Goal: Task Accomplishment & Management: Use online tool/utility

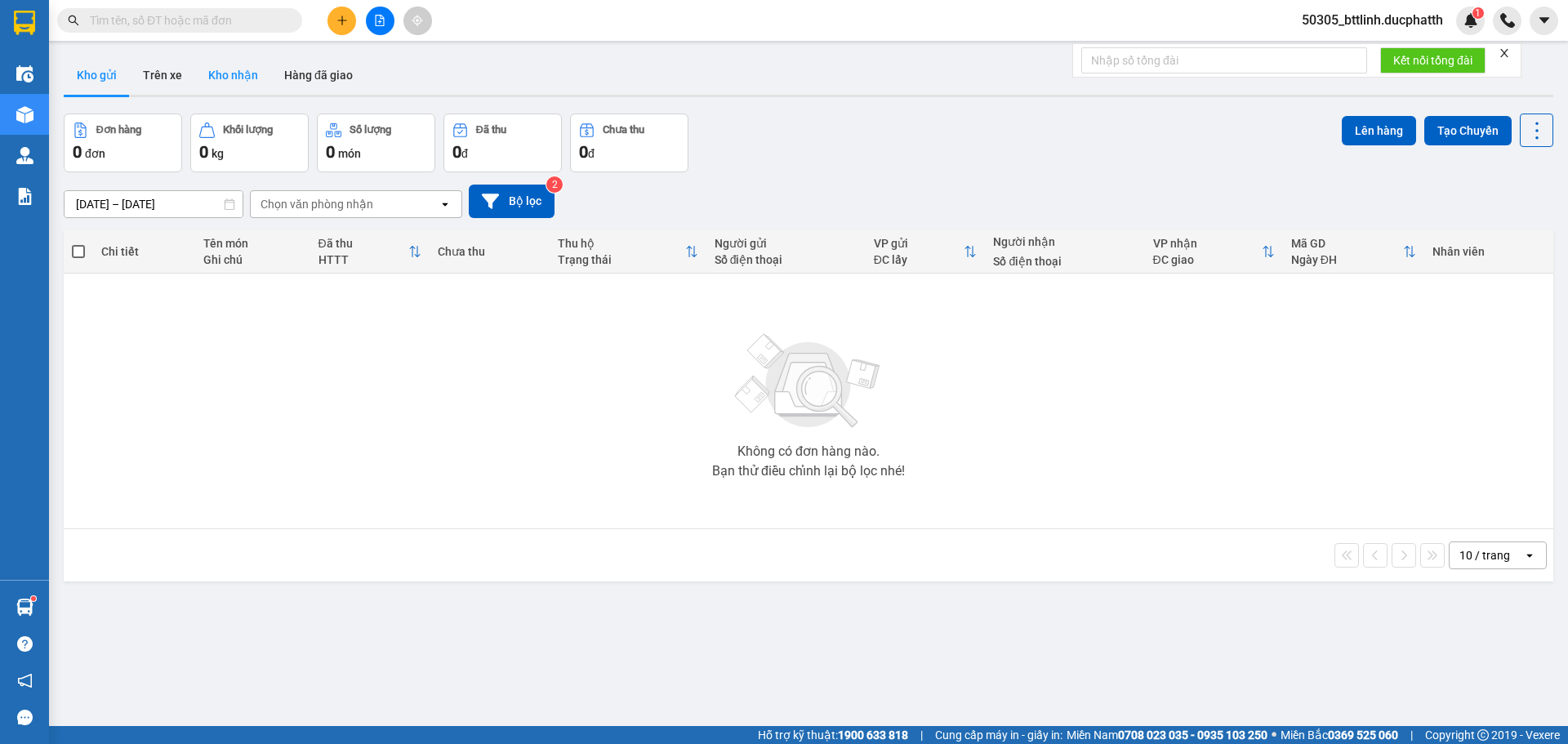
click at [223, 86] on button "Kho nhận" at bounding box center [233, 75] width 76 height 39
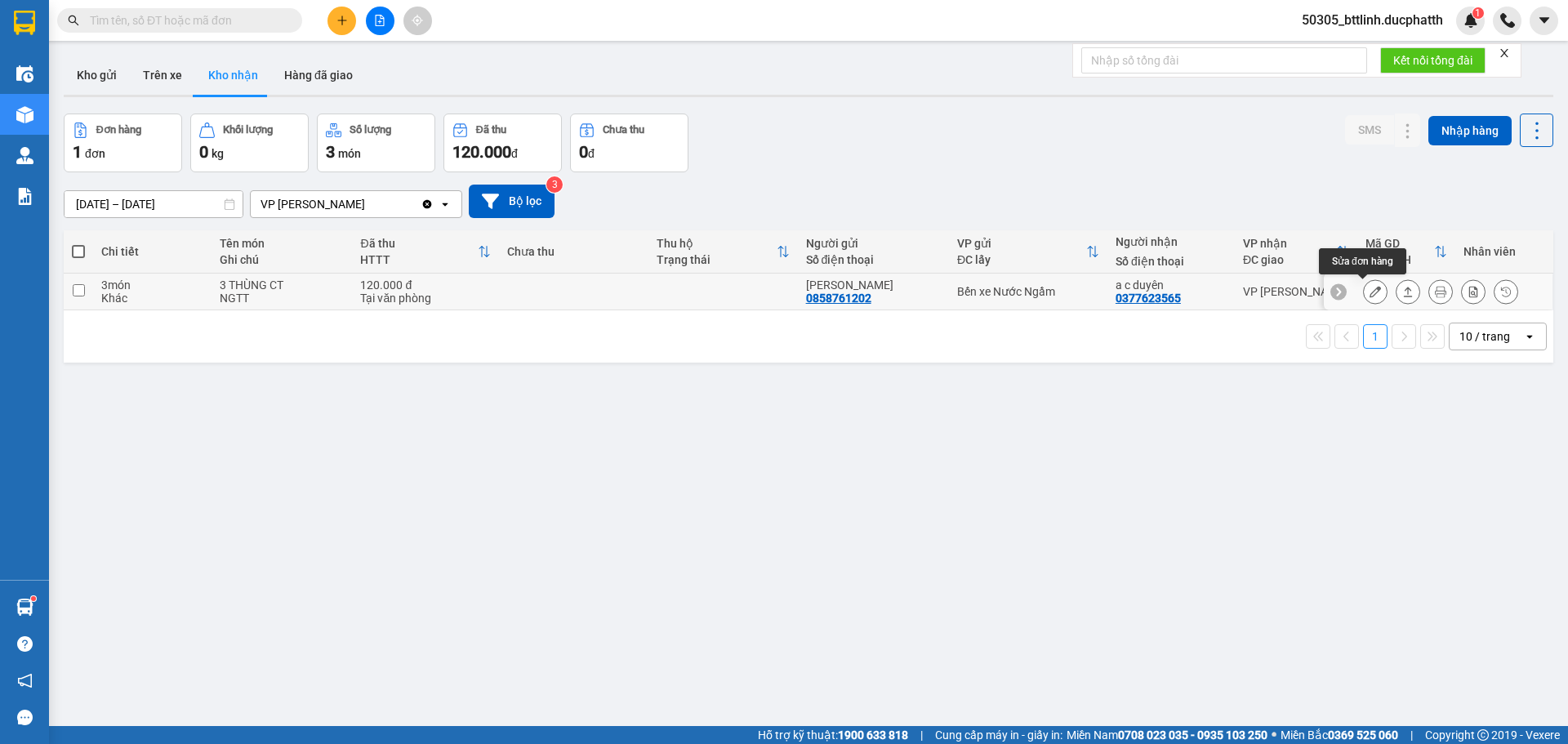
click at [1364, 298] on button at bounding box center [1376, 292] width 23 height 29
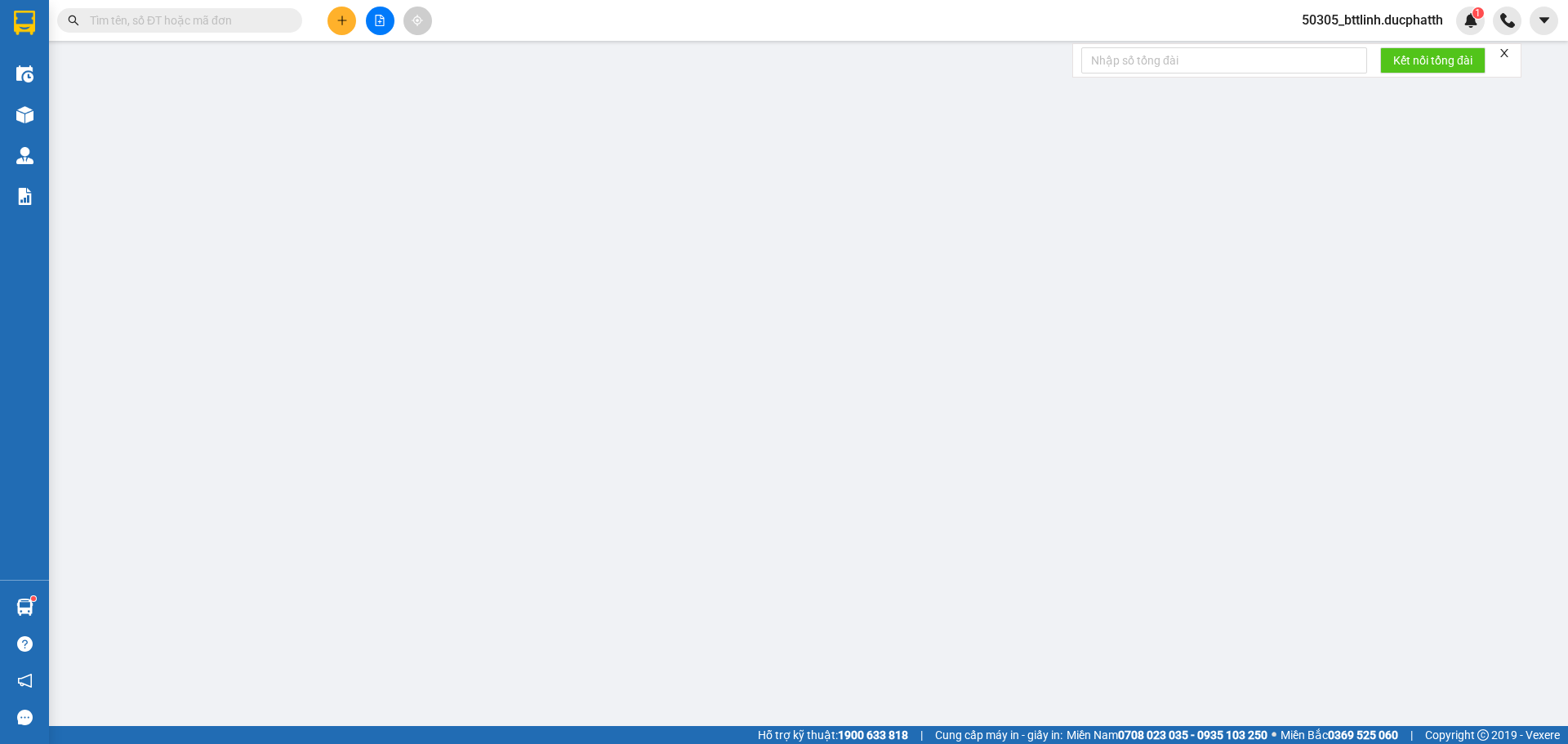
type input "0858761202"
type input "ANH TIẾN"
type input "0377623565"
type input "a c duyên"
type input "TM"
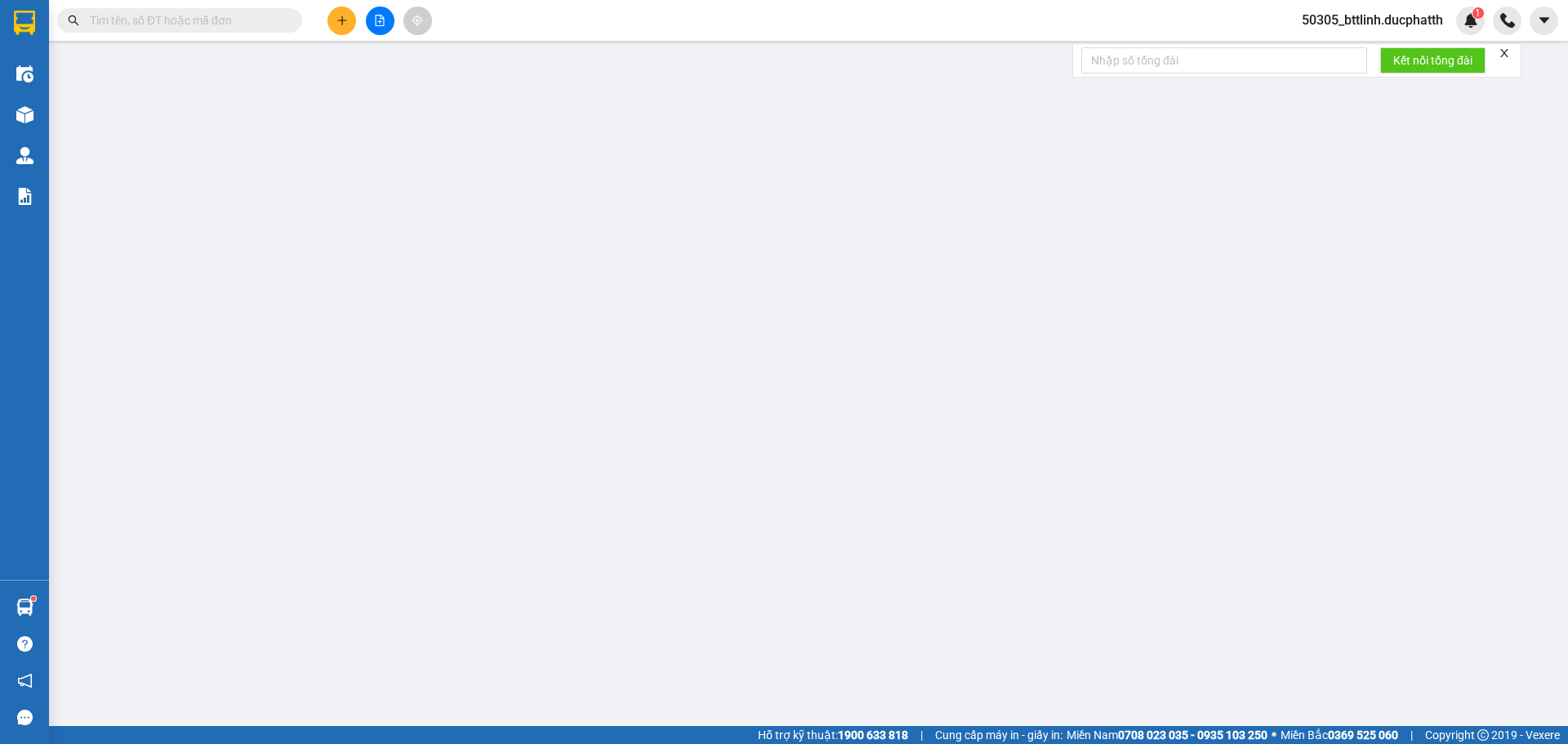
type input "0"
type input "120.000"
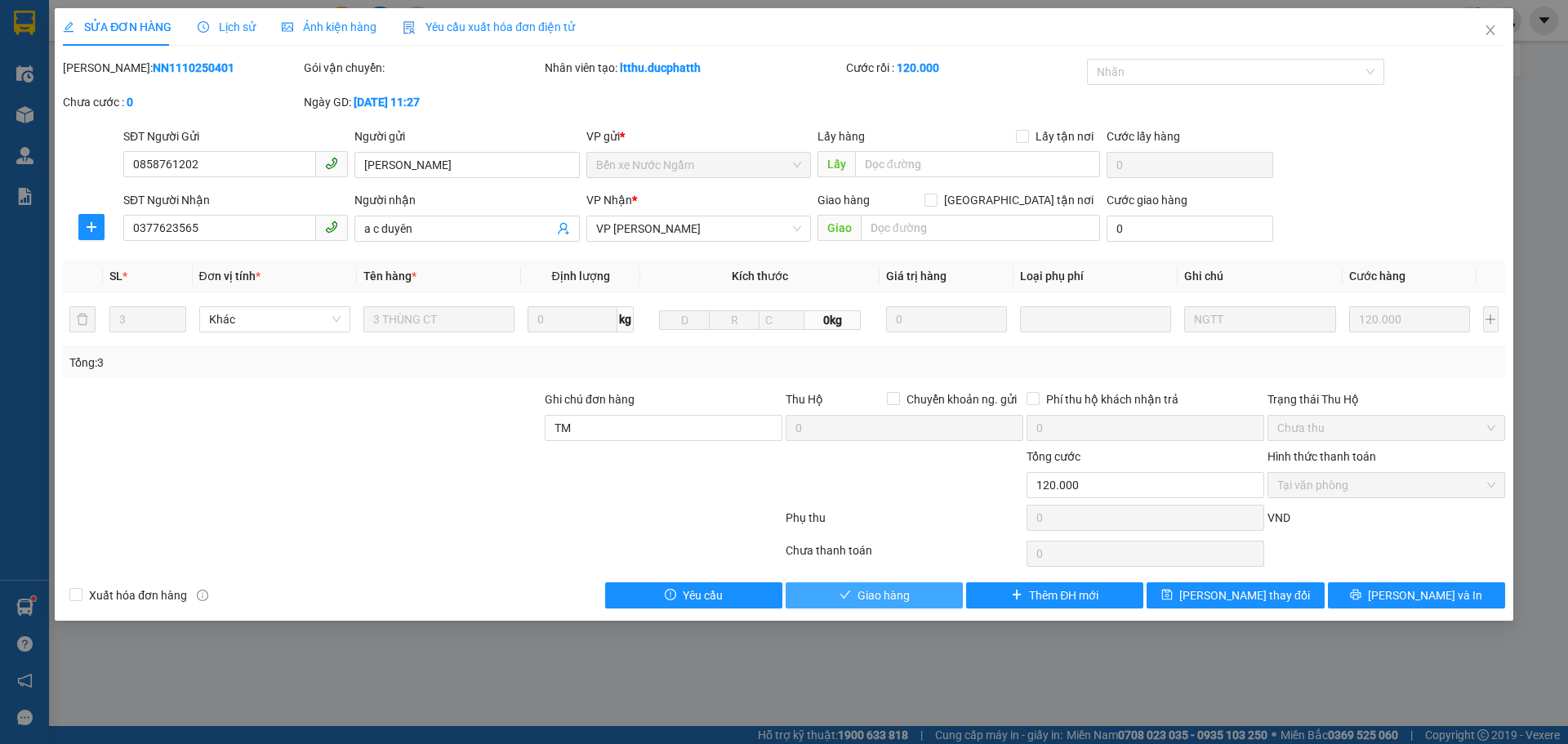
click at [861, 602] on span "Giao hàng" at bounding box center [884, 596] width 52 height 18
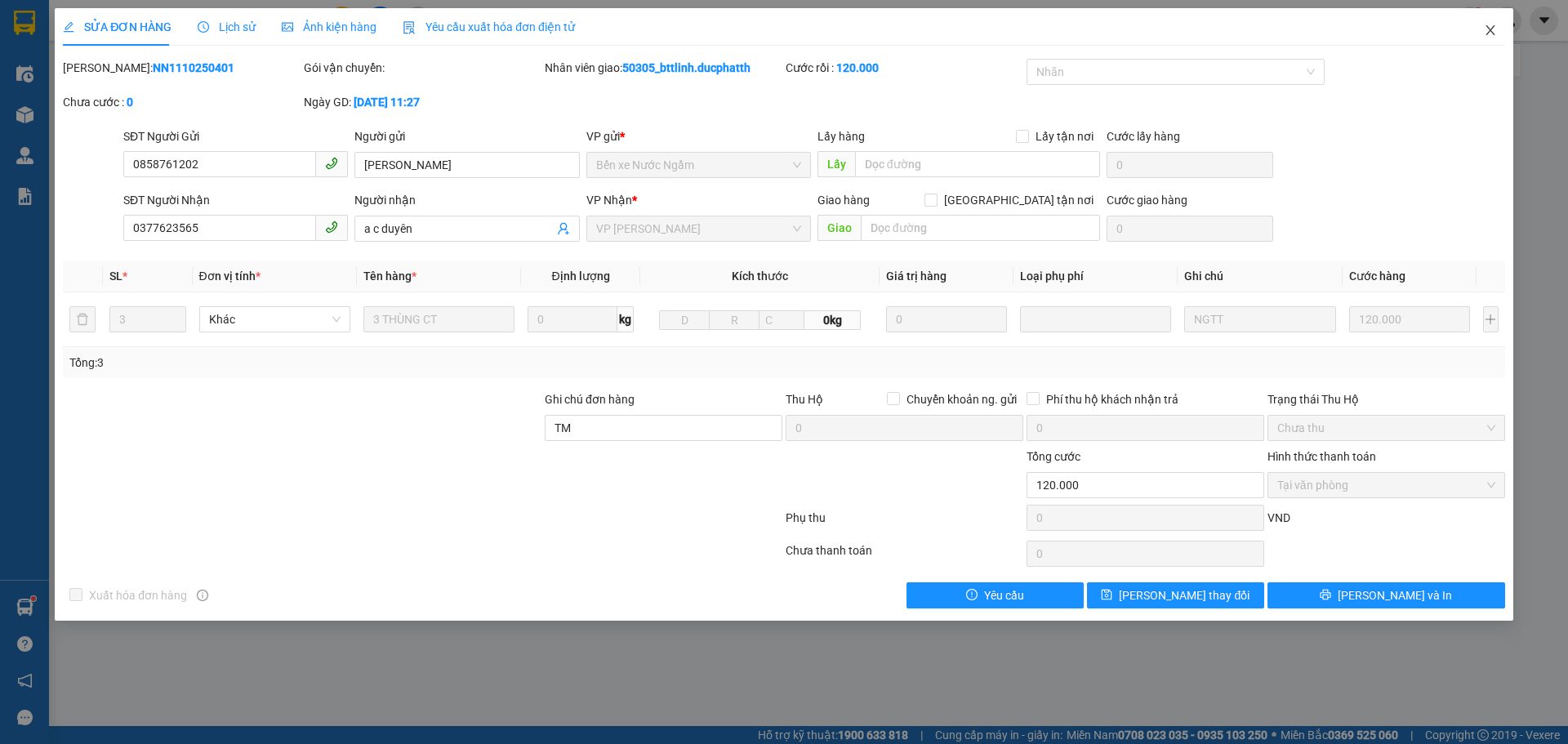
click at [1494, 32] on icon "close" at bounding box center [1490, 30] width 13 height 13
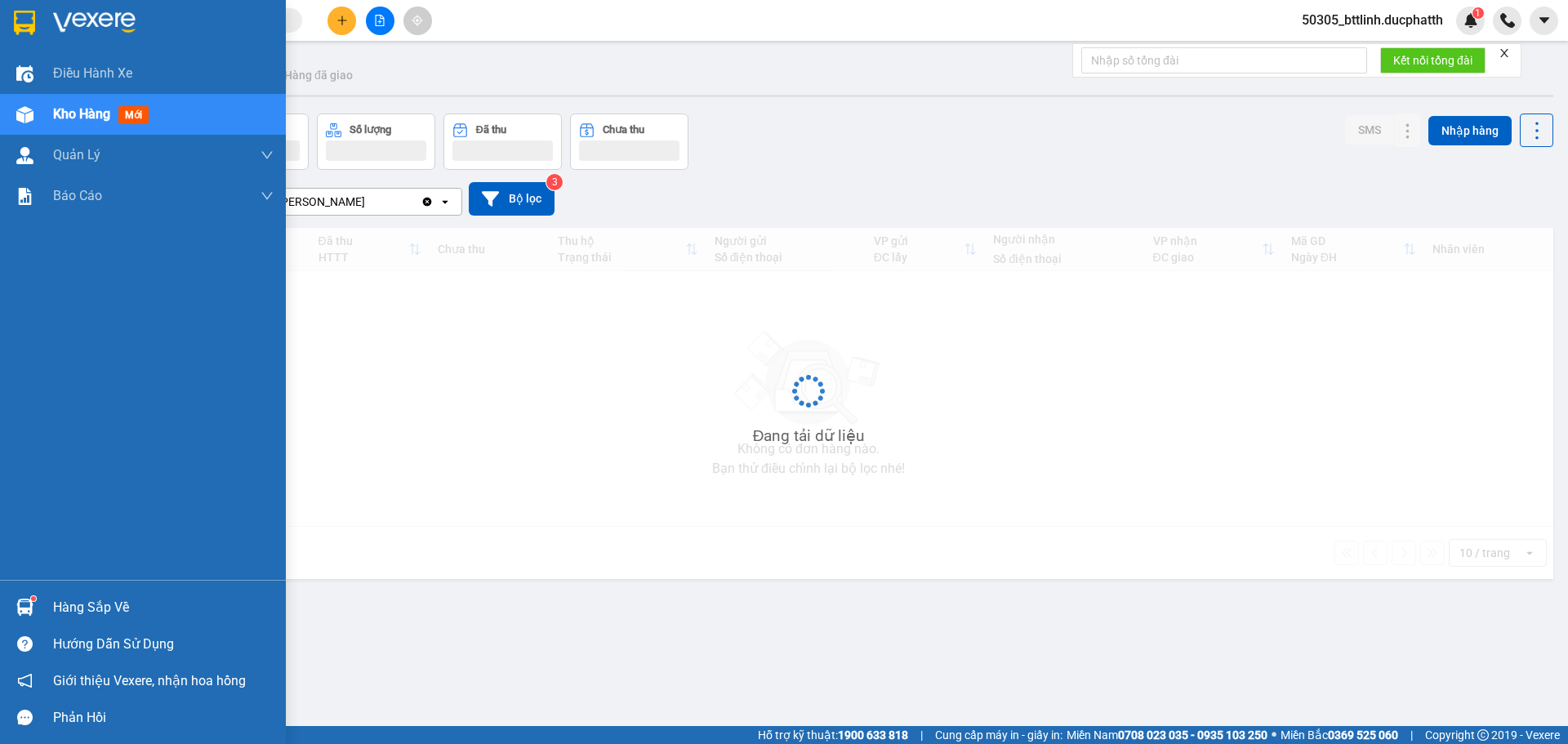
click at [63, 600] on div "Hàng sắp về" at bounding box center [163, 607] width 221 height 24
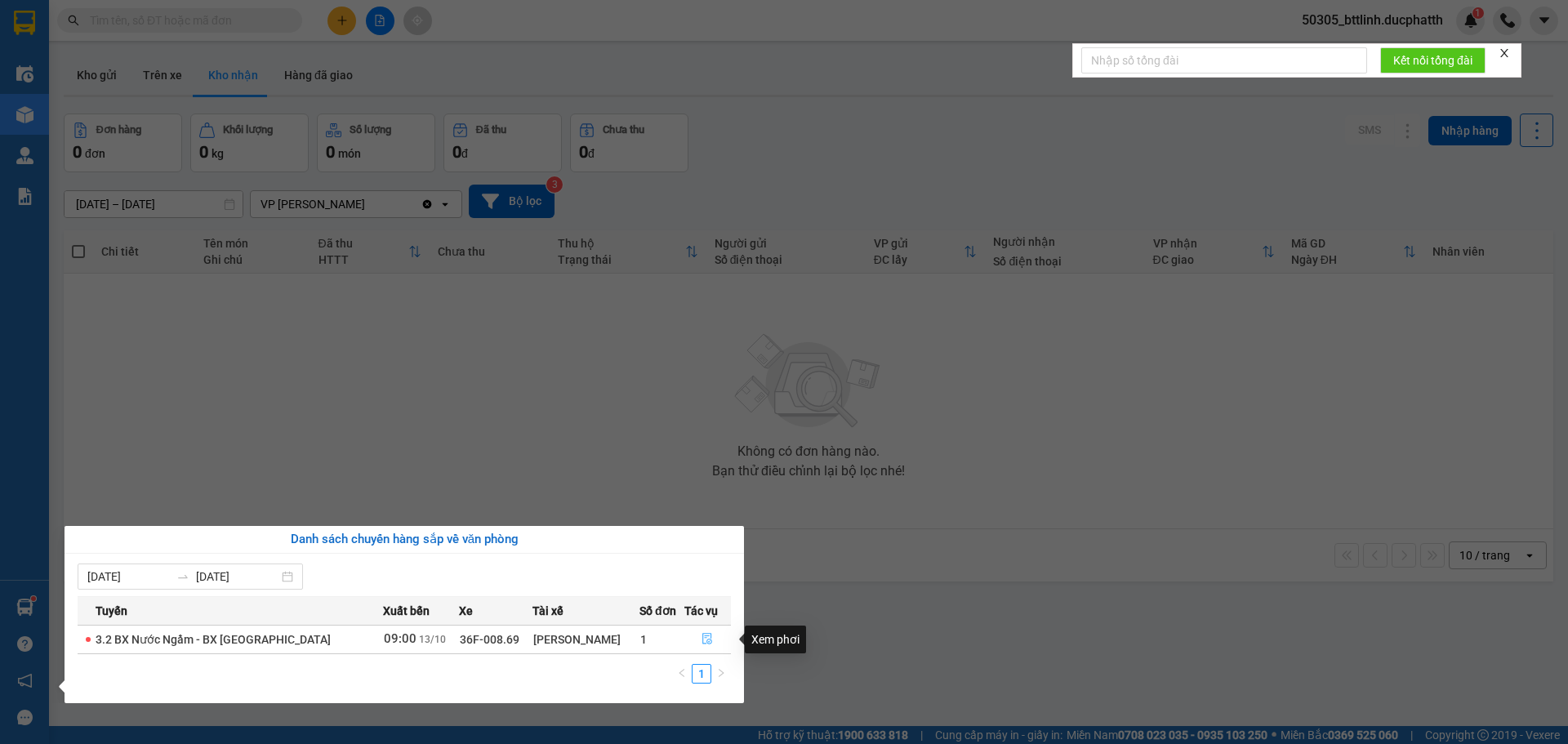
click at [701, 638] on icon "file-done" at bounding box center [707, 638] width 12 height 12
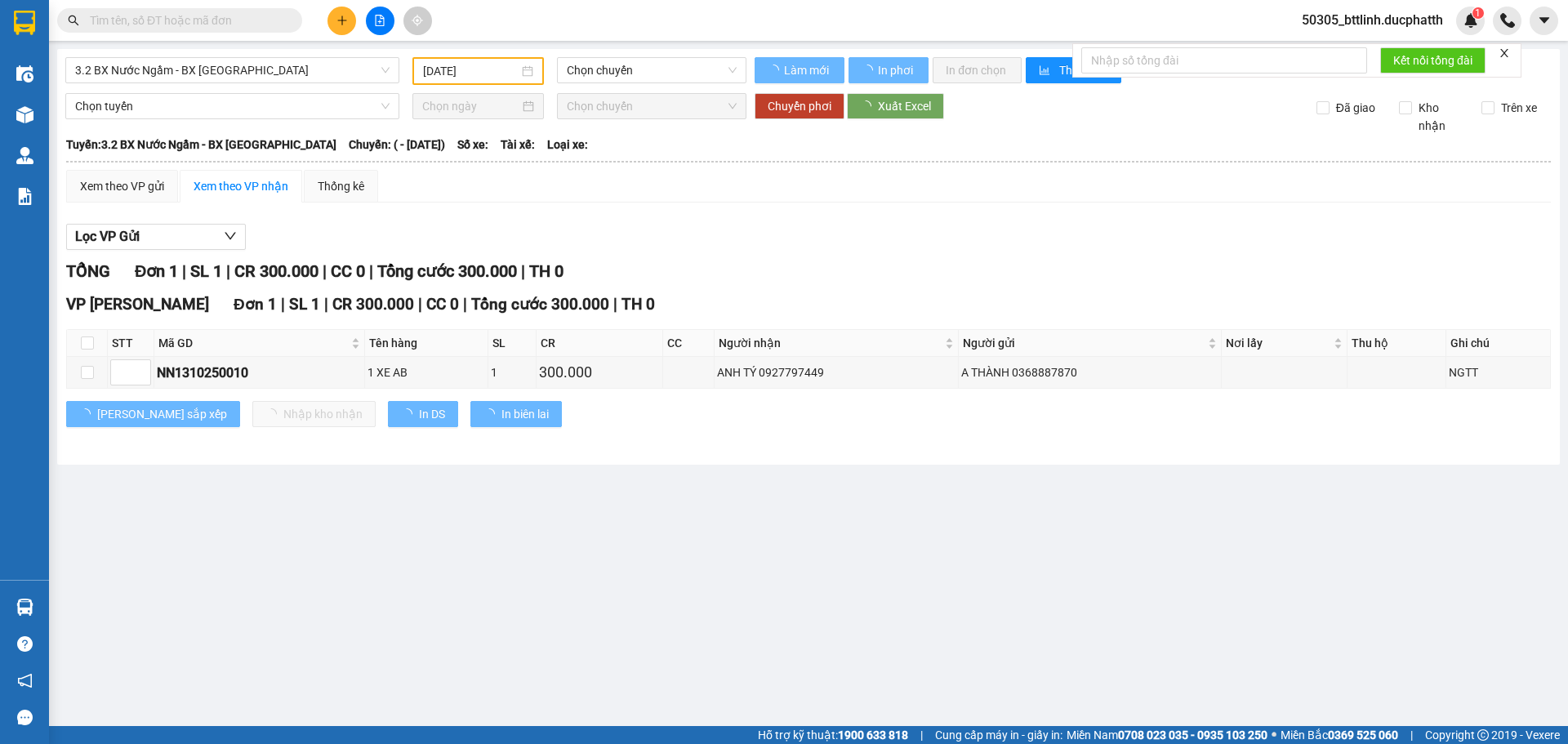
type input "13/10/2025"
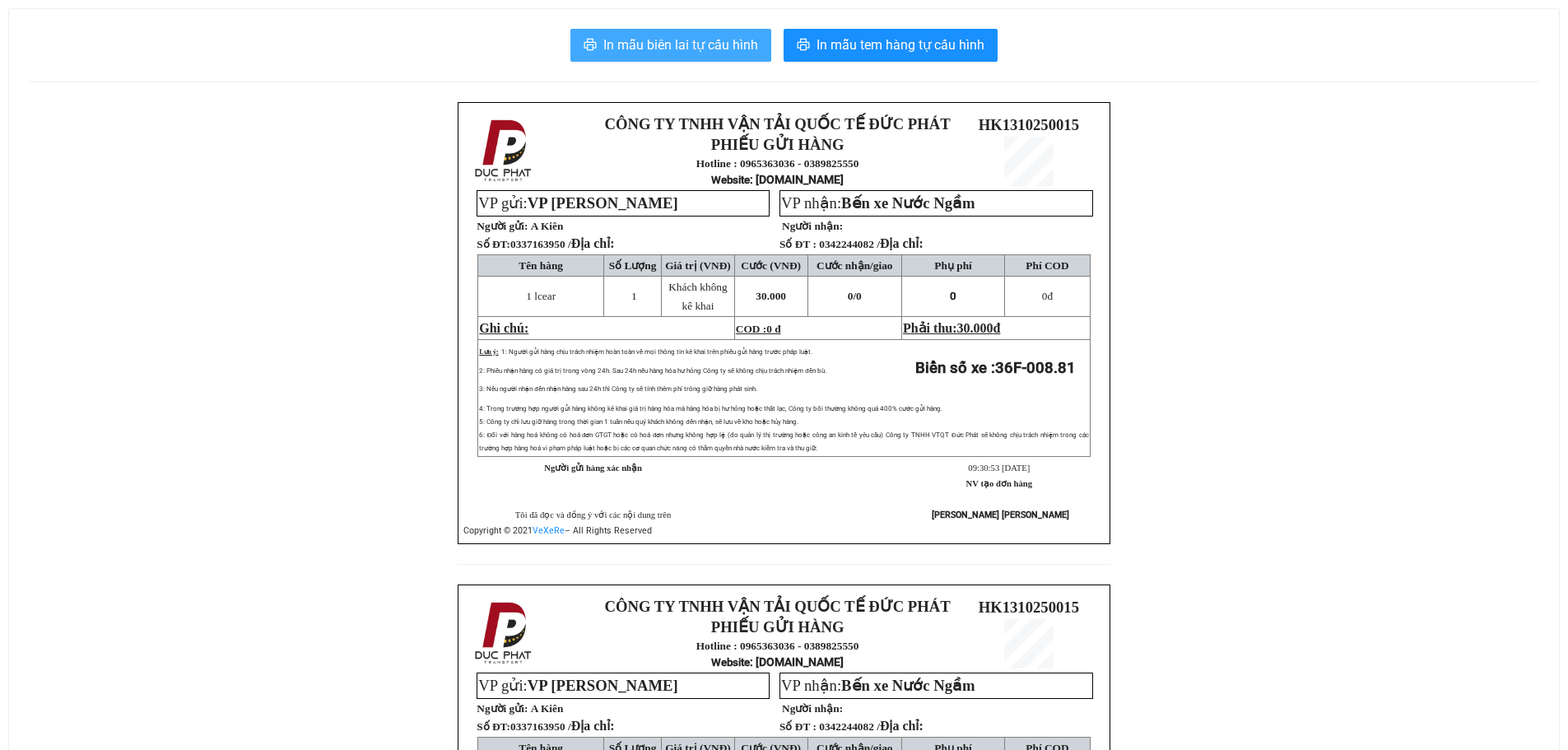
click at [618, 36] on span "In mẫu biên lai tự cấu hình" at bounding box center [680, 44] width 155 height 21
